Goal: Entertainment & Leisure: Browse casually

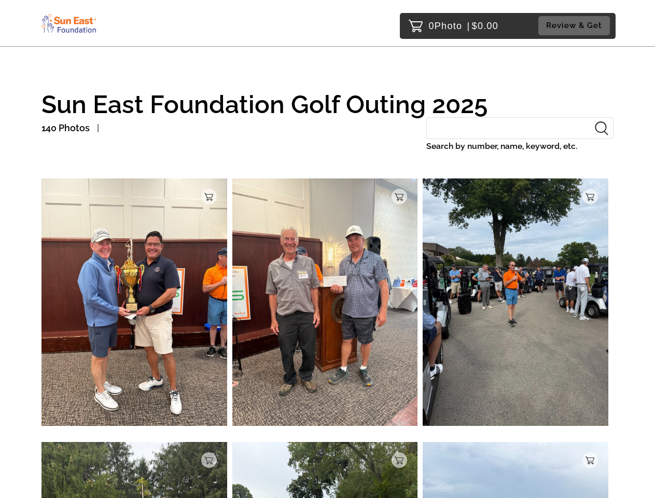
click at [134, 304] on img at bounding box center [134, 301] width 186 height 247
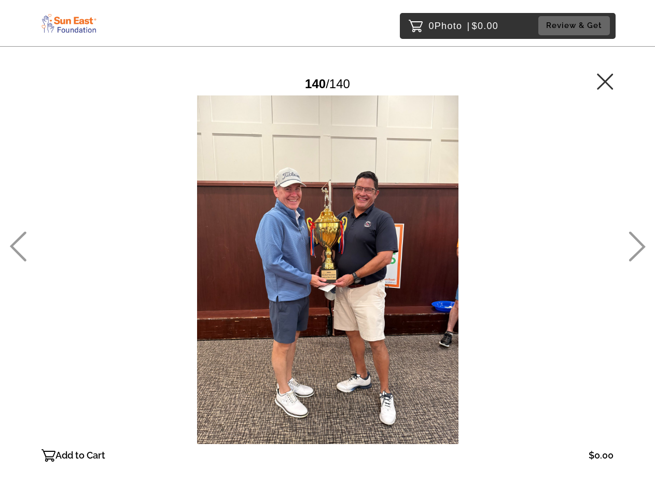
click at [325, 304] on div at bounding box center [327, 269] width 572 height 348
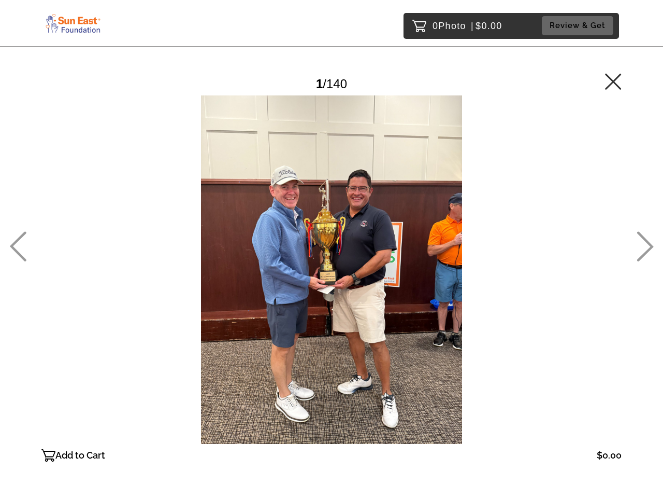
click at [399, 196] on div at bounding box center [331, 269] width 580 height 348
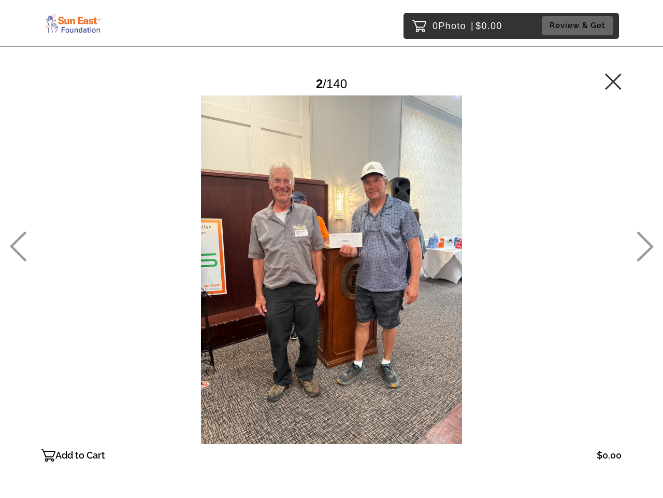
click at [515, 304] on div at bounding box center [331, 269] width 580 height 348
